Goal: Information Seeking & Learning: Find specific fact

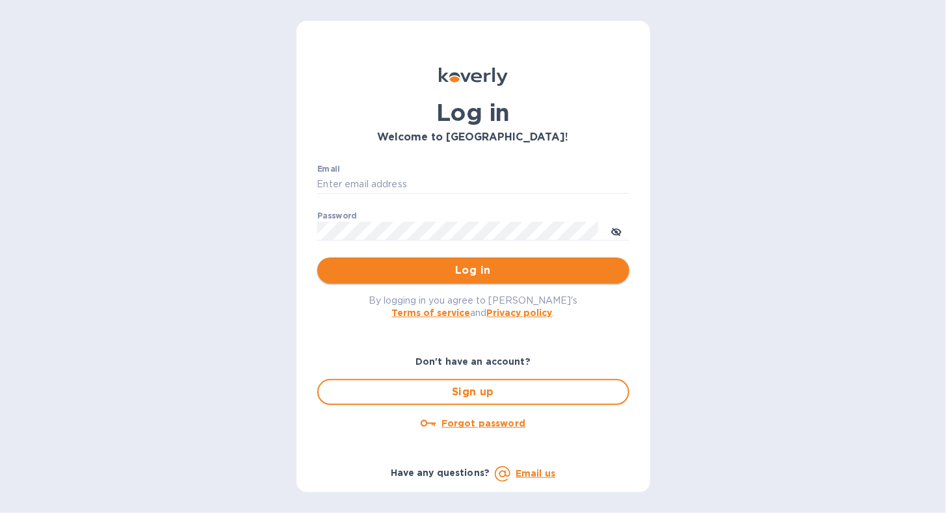
type input "[EMAIL_ADDRESS][DOMAIN_NAME]"
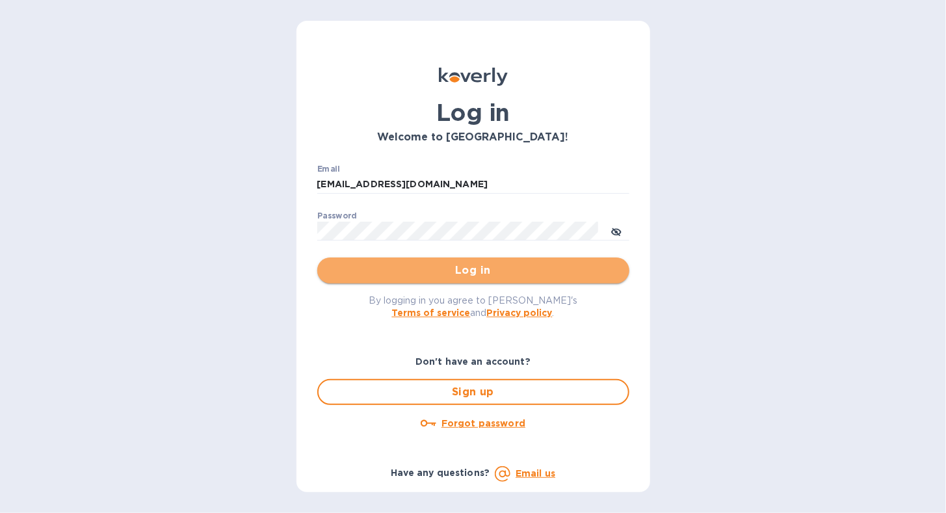
click at [398, 265] on span "Log in" at bounding box center [473, 271] width 291 height 16
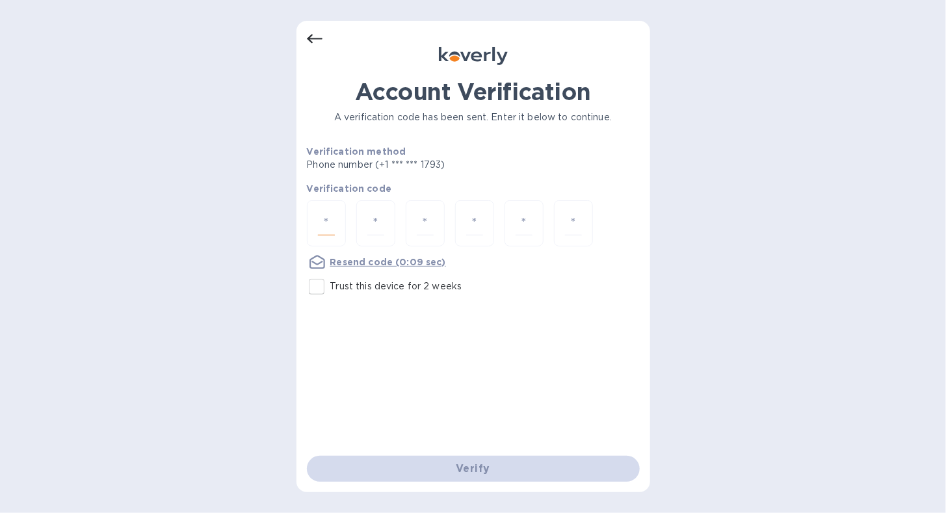
click at [333, 217] on input "number" at bounding box center [326, 223] width 17 height 24
type input "4"
type input "6"
type input "8"
type input "4"
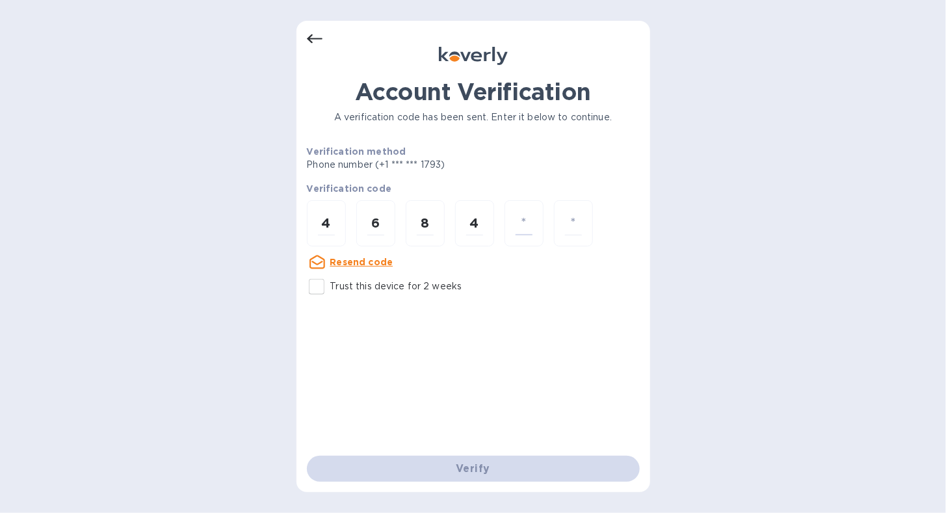
type input "6"
type input "3"
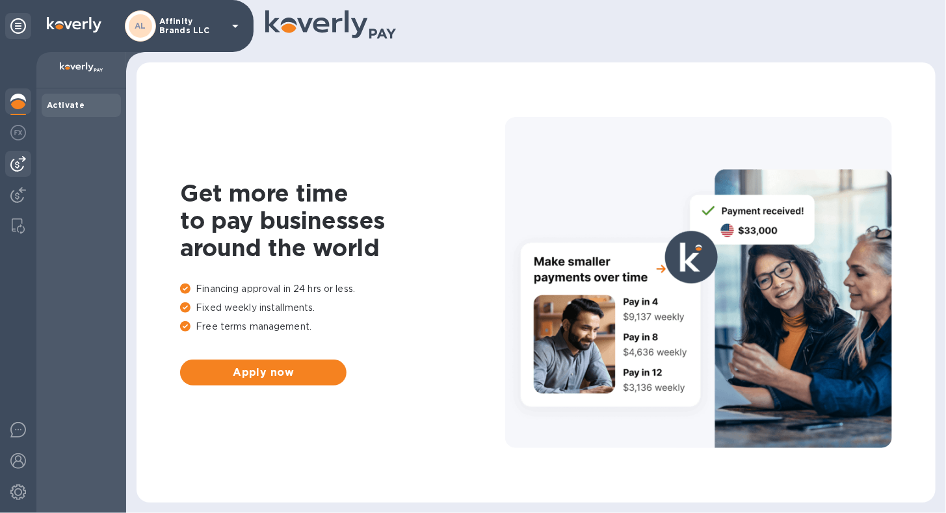
click at [18, 167] on img at bounding box center [18, 164] width 16 height 16
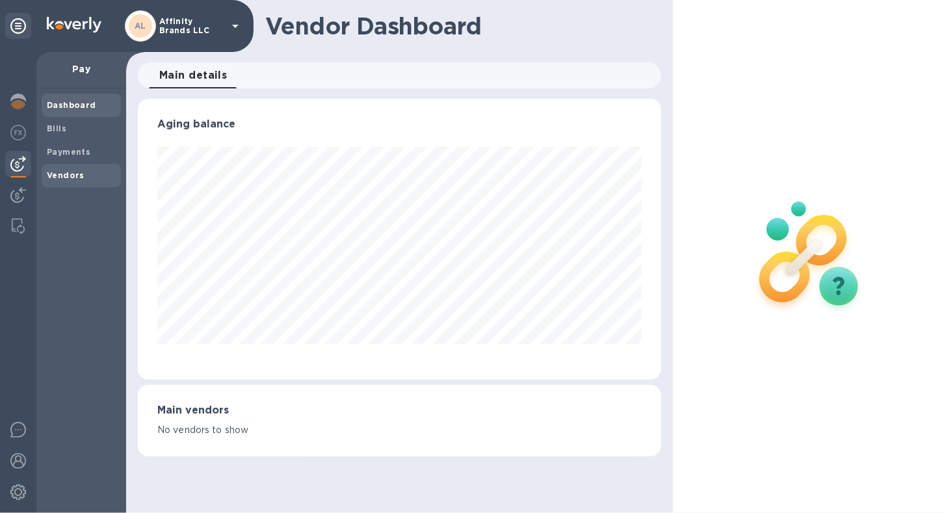
scroll to position [649705, 649467]
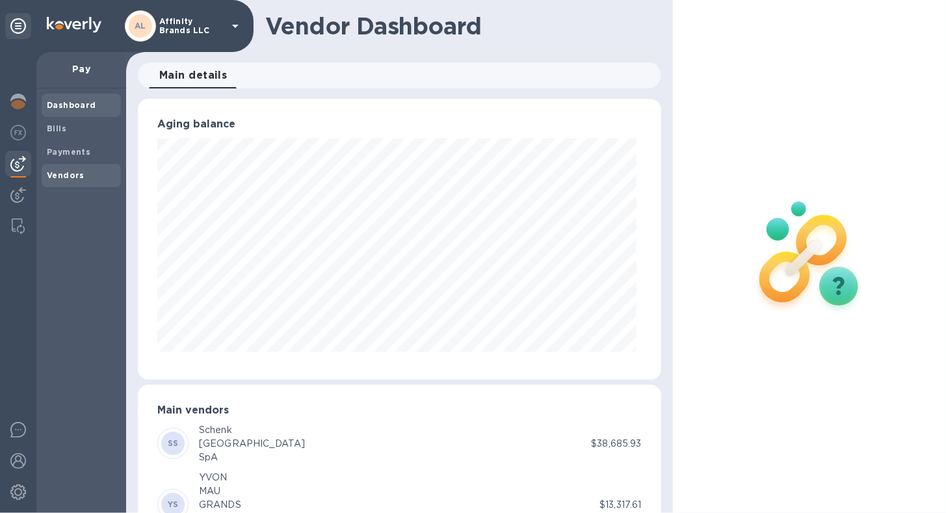
click at [56, 181] on span "Vendors" at bounding box center [66, 175] width 38 height 13
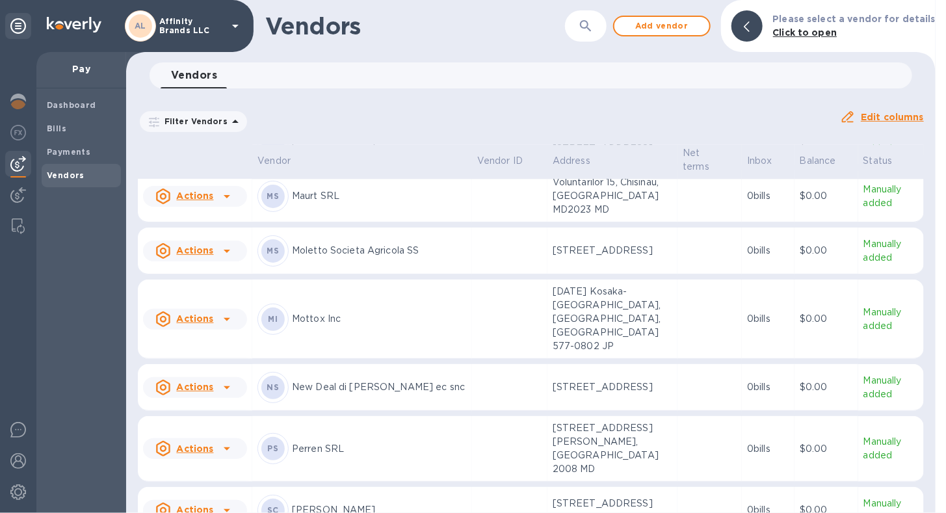
scroll to position [1595, 0]
click at [328, 447] on p "Perren SRL" at bounding box center [379, 448] width 175 height 14
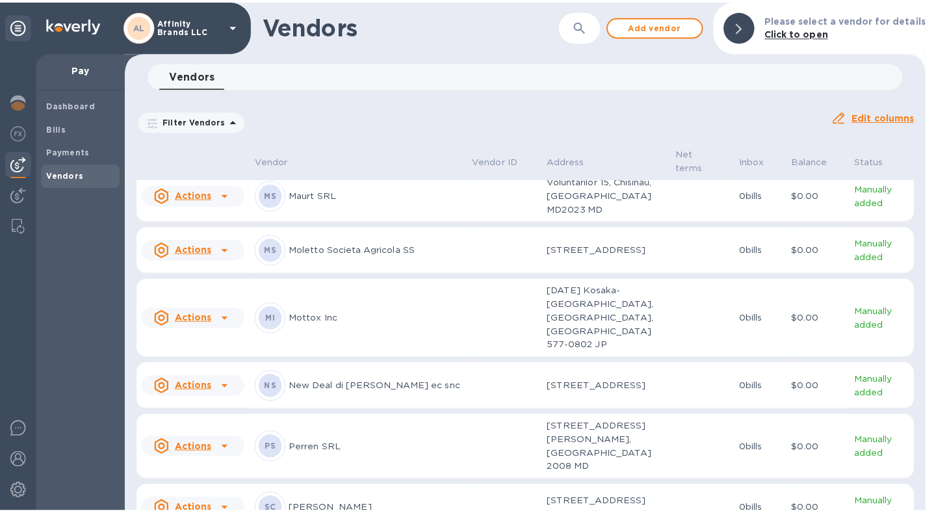
scroll to position [1750, 0]
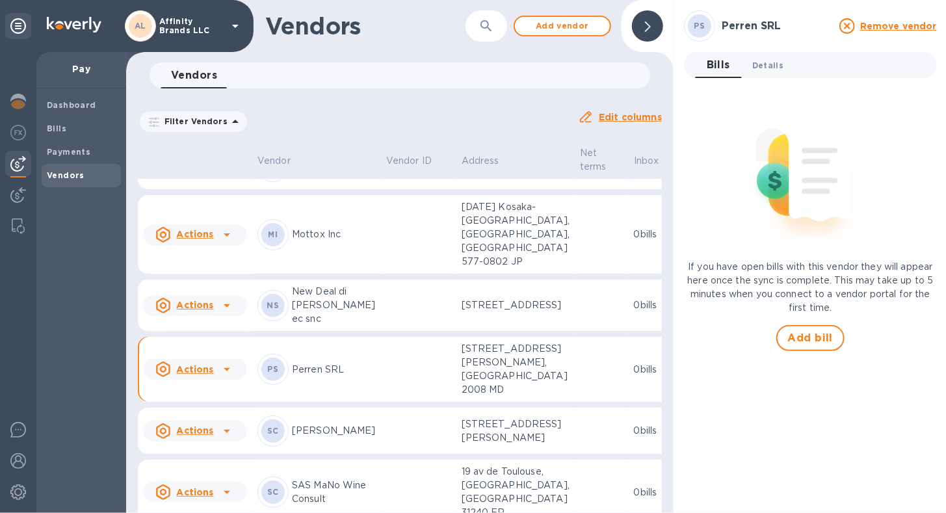
click at [760, 69] on span "Details 0" at bounding box center [767, 65] width 31 height 14
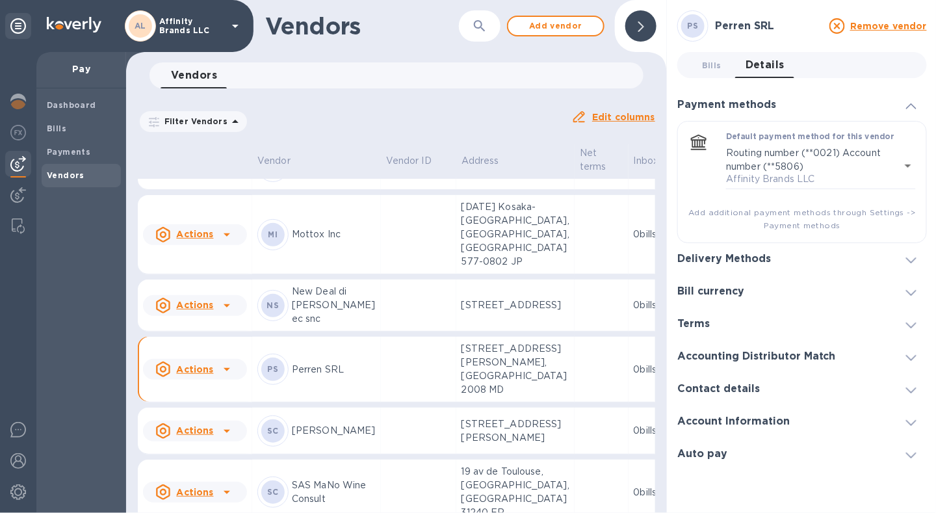
scroll to position [9, 0]
click at [912, 256] on div "Delivery Methods" at bounding box center [802, 259] width 250 height 32
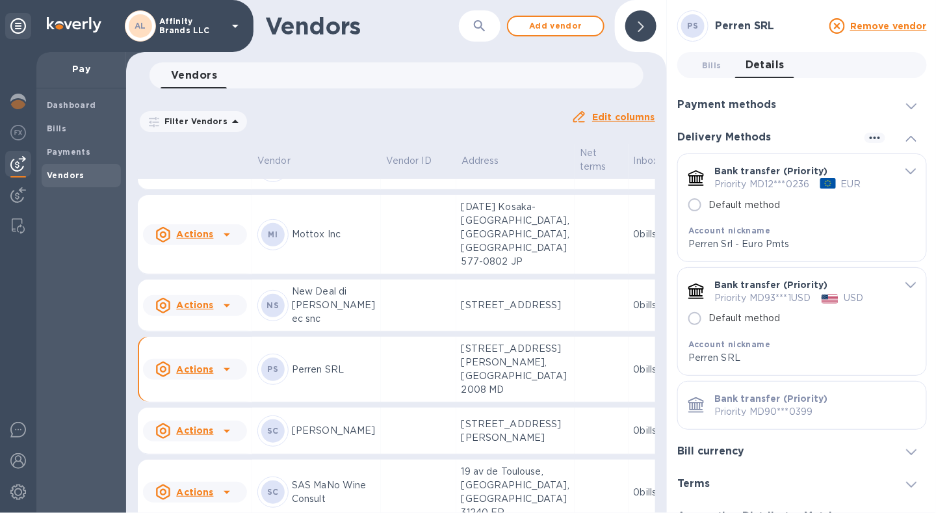
click at [783, 177] on p "Priority MD12***0236" at bounding box center [762, 184] width 96 height 14
click at [911, 168] on icon "default-method" at bounding box center [910, 171] width 10 height 6
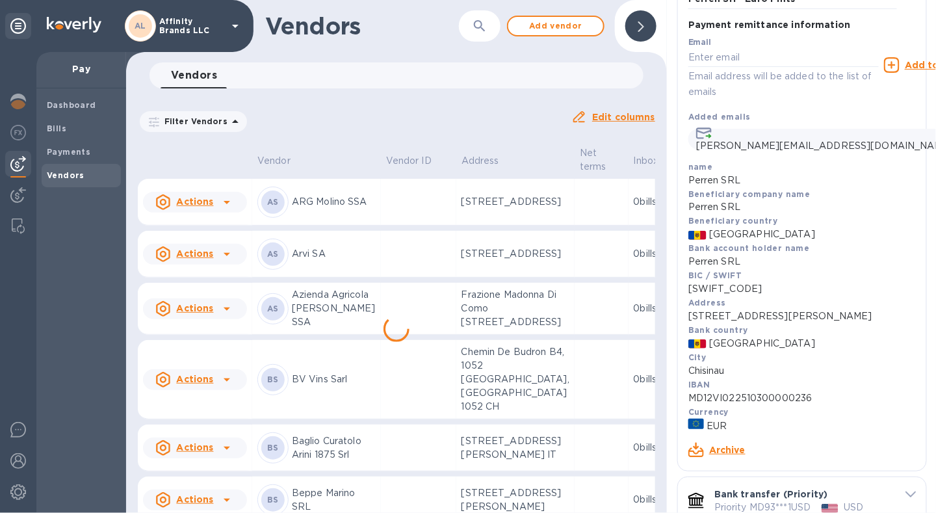
scroll to position [260, 0]
